Goal: Task Accomplishment & Management: Use online tool/utility

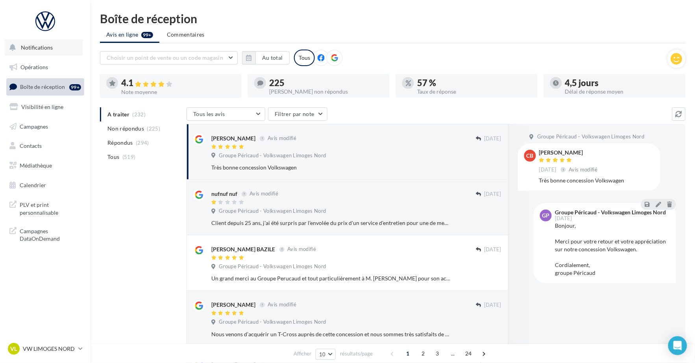
click at [42, 51] on button "Notifications" at bounding box center [44, 47] width 78 height 17
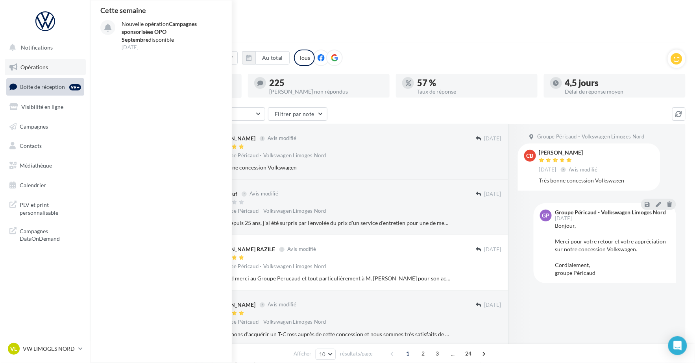
click at [44, 62] on link "Opérations" at bounding box center [45, 67] width 81 height 17
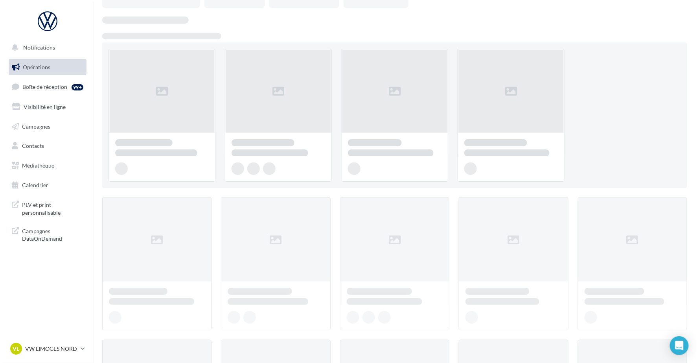
scroll to position [16, 0]
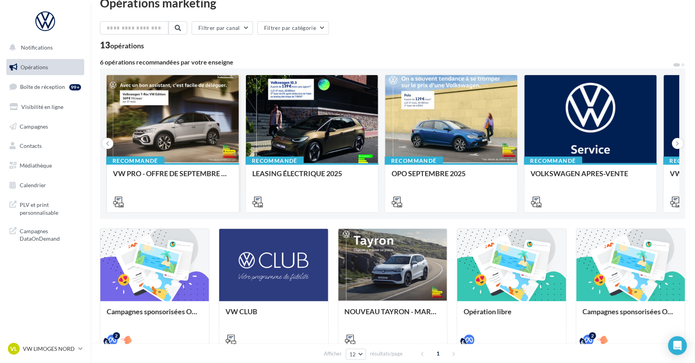
click at [190, 111] on div at bounding box center [173, 119] width 132 height 89
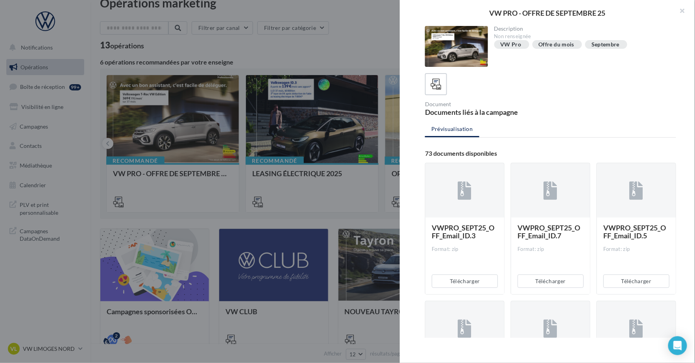
click at [349, 48] on div at bounding box center [347, 181] width 695 height 363
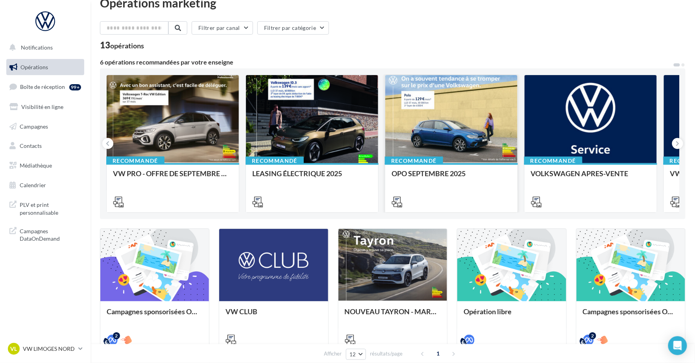
click at [452, 109] on div at bounding box center [451, 119] width 132 height 89
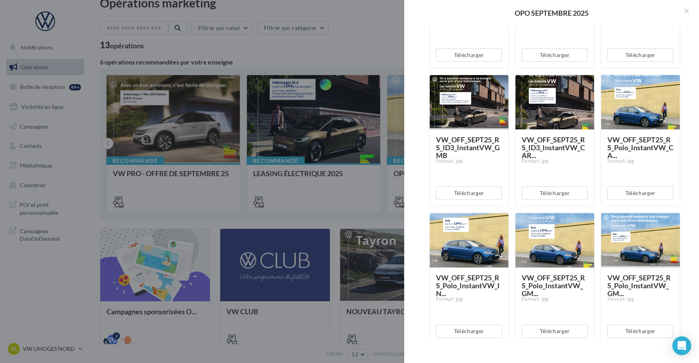
scroll to position [241, 0]
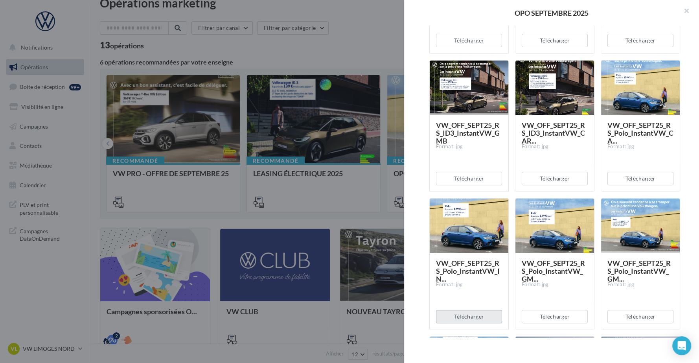
click at [474, 315] on button "Télécharger" at bounding box center [469, 316] width 66 height 13
click at [549, 319] on button "Télécharger" at bounding box center [555, 316] width 66 height 13
click at [634, 315] on button "Télécharger" at bounding box center [641, 316] width 66 height 13
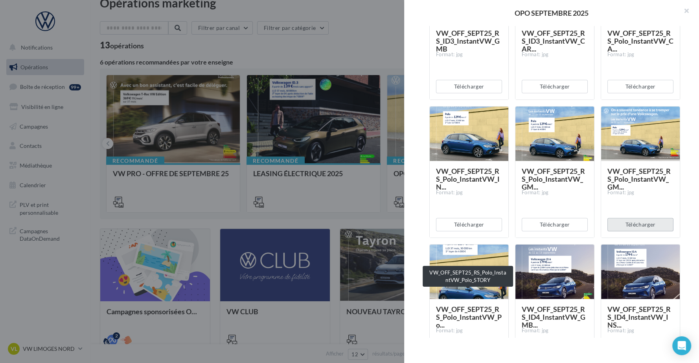
scroll to position [366, 0]
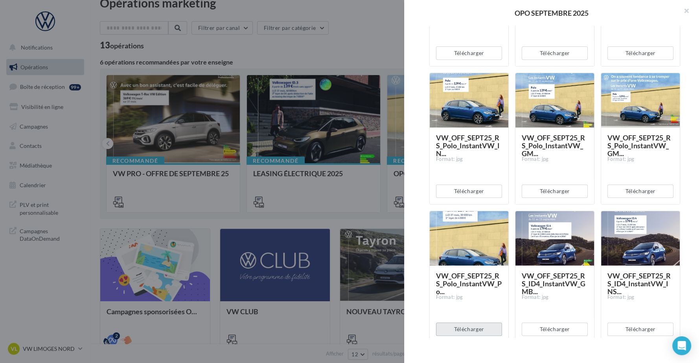
click at [471, 332] on button "Télécharger" at bounding box center [469, 329] width 66 height 13
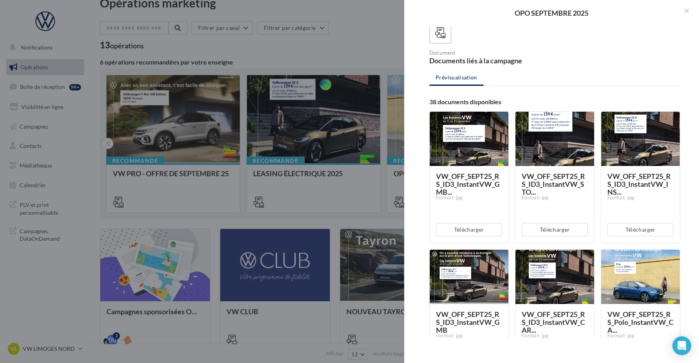
scroll to position [0, 0]
